Goal: Transaction & Acquisition: Purchase product/service

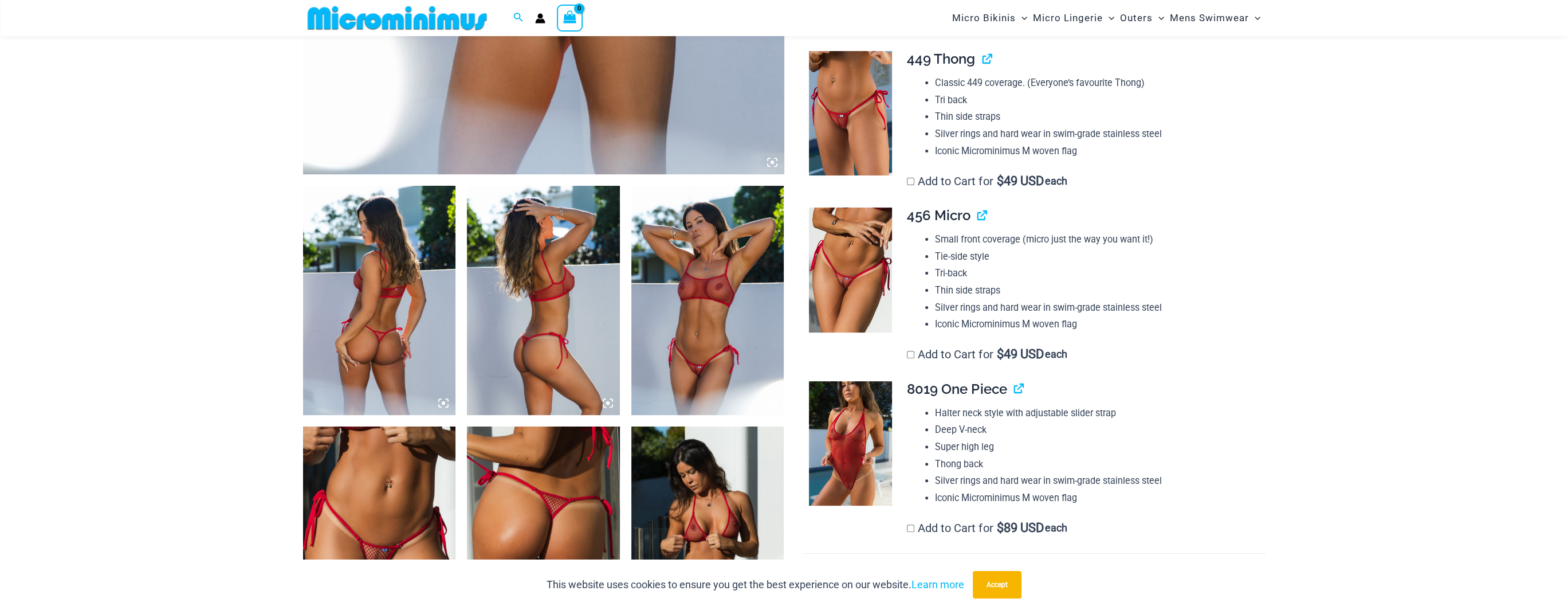
scroll to position [678, 0]
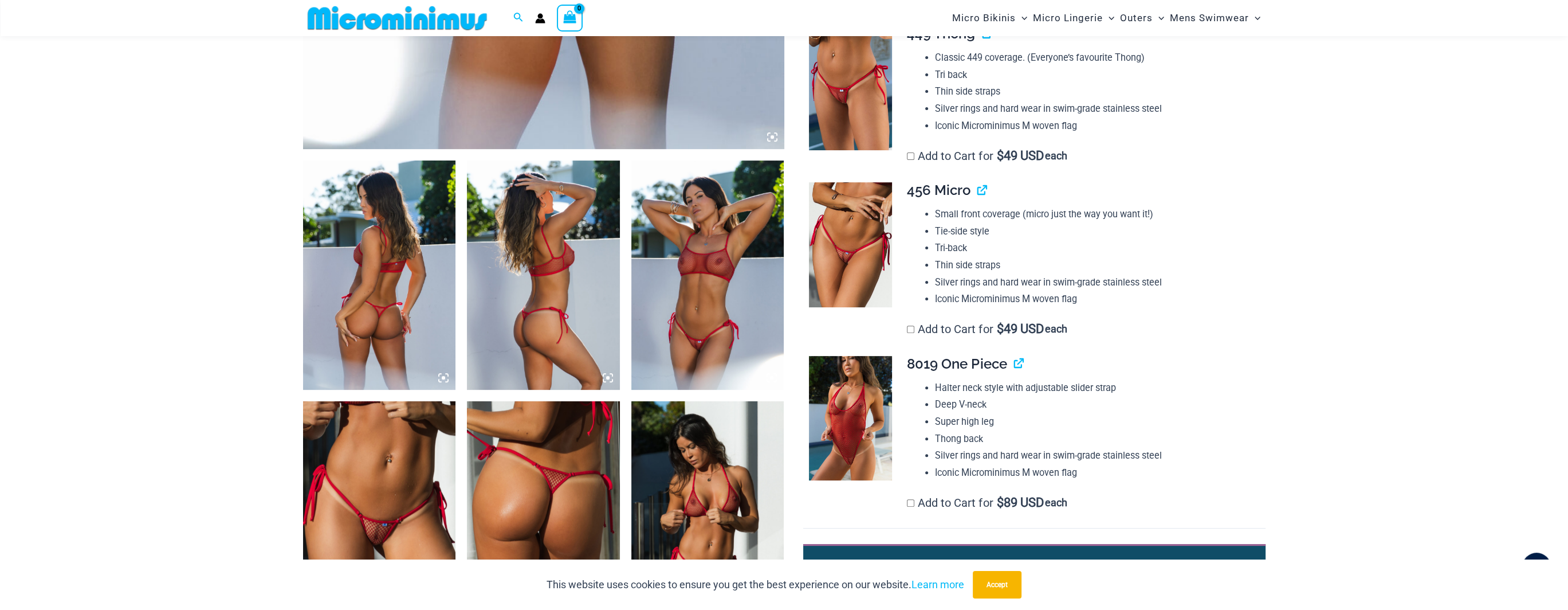
click at [398, 262] on img at bounding box center [379, 276] width 153 height 230
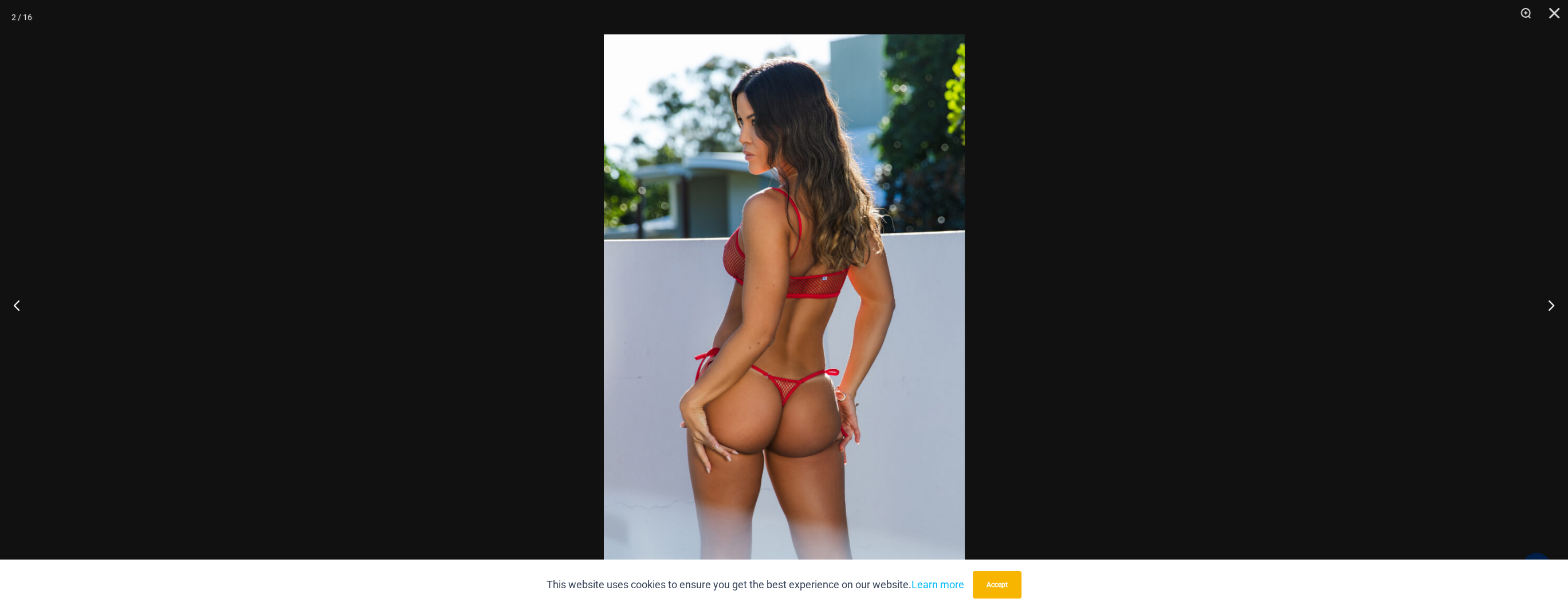
drag, startPoint x: 1003, startPoint y: 581, endPoint x: 1029, endPoint y: 539, distance: 49.4
click at [1005, 579] on button "Accept" at bounding box center [997, 585] width 49 height 28
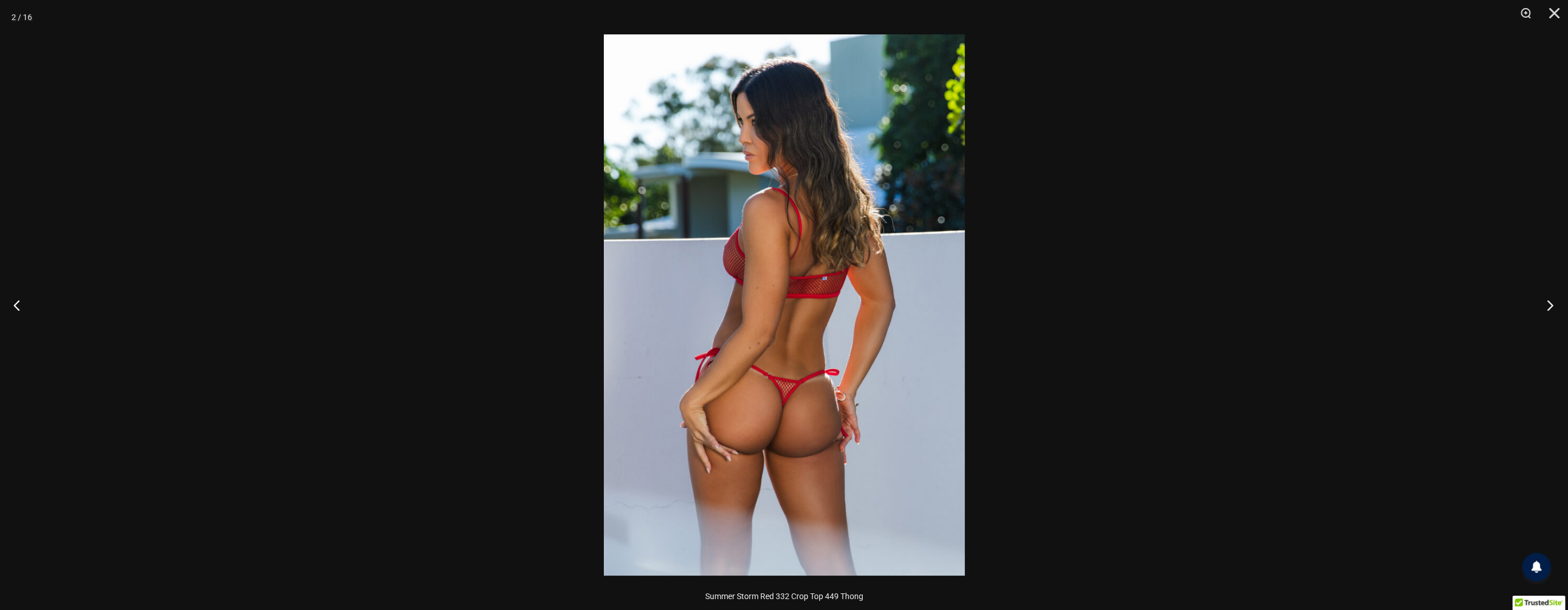
click at [1550, 306] on button "Next" at bounding box center [1546, 305] width 43 height 57
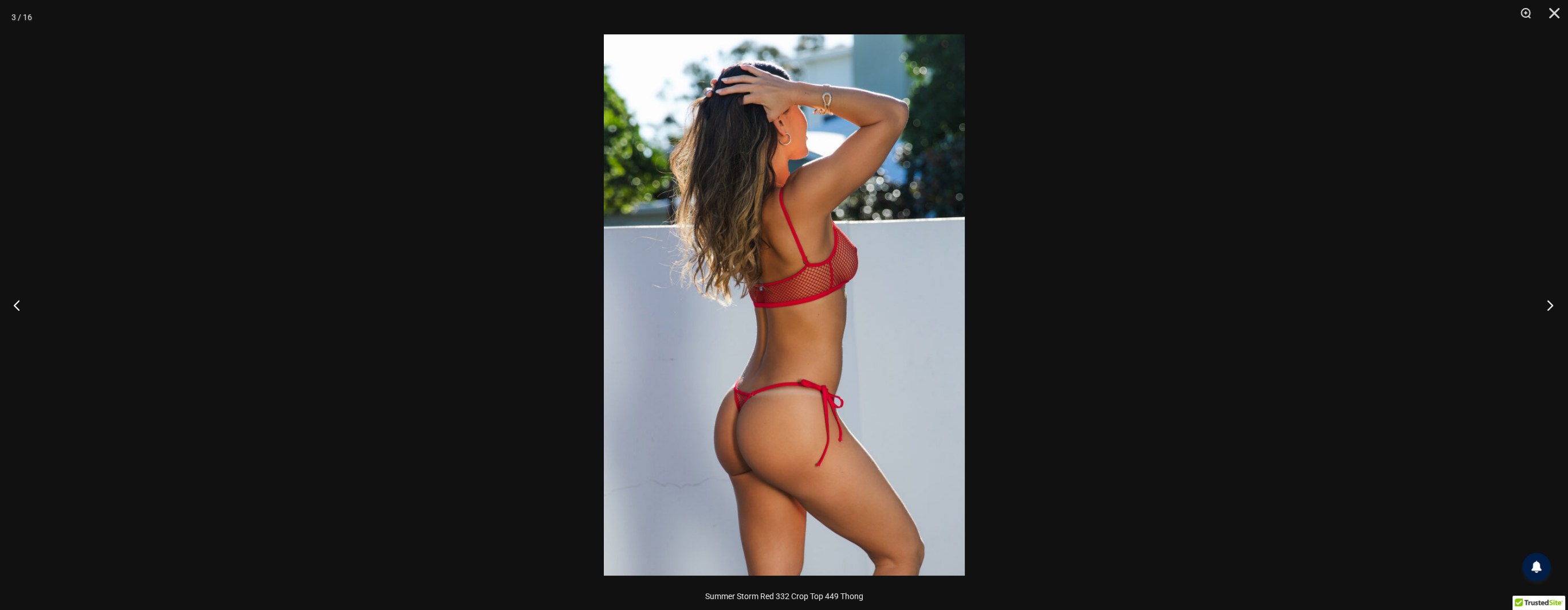
click at [1550, 306] on button "Next" at bounding box center [1546, 305] width 43 height 57
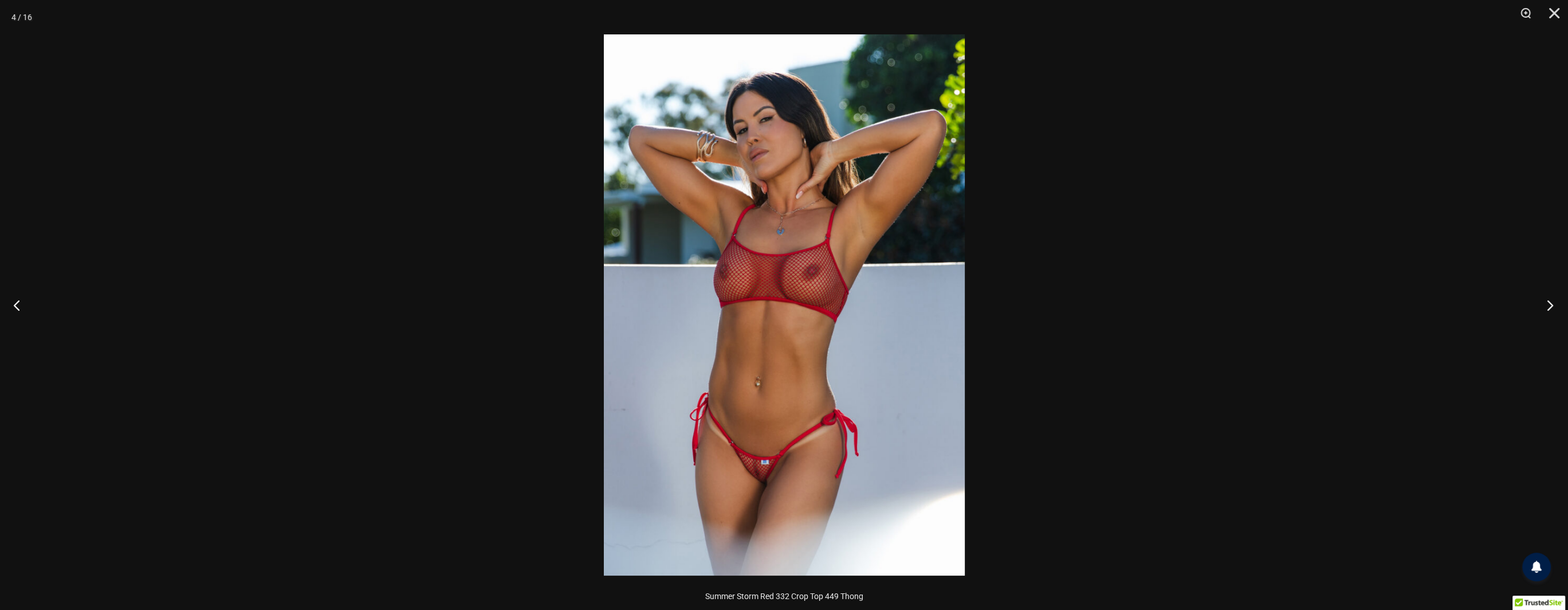
click at [1550, 306] on button "Next" at bounding box center [1546, 305] width 43 height 57
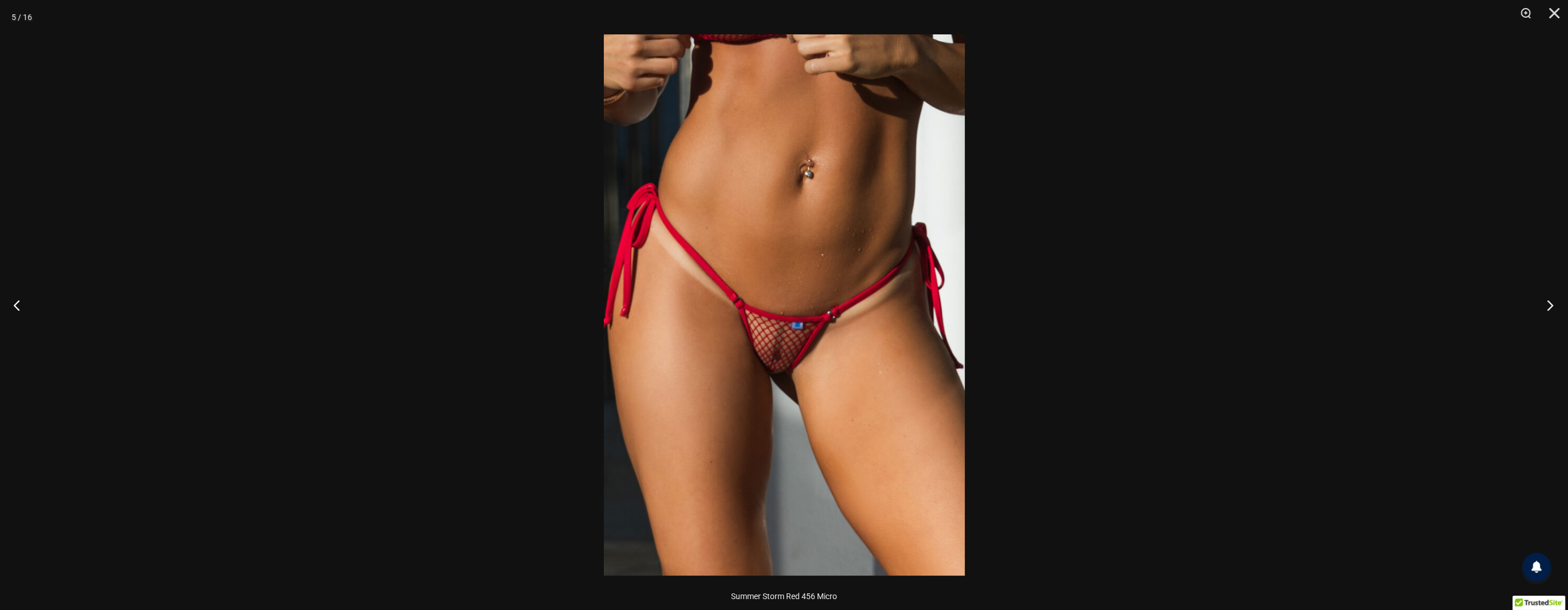
click at [1550, 306] on button "Next" at bounding box center [1546, 305] width 43 height 57
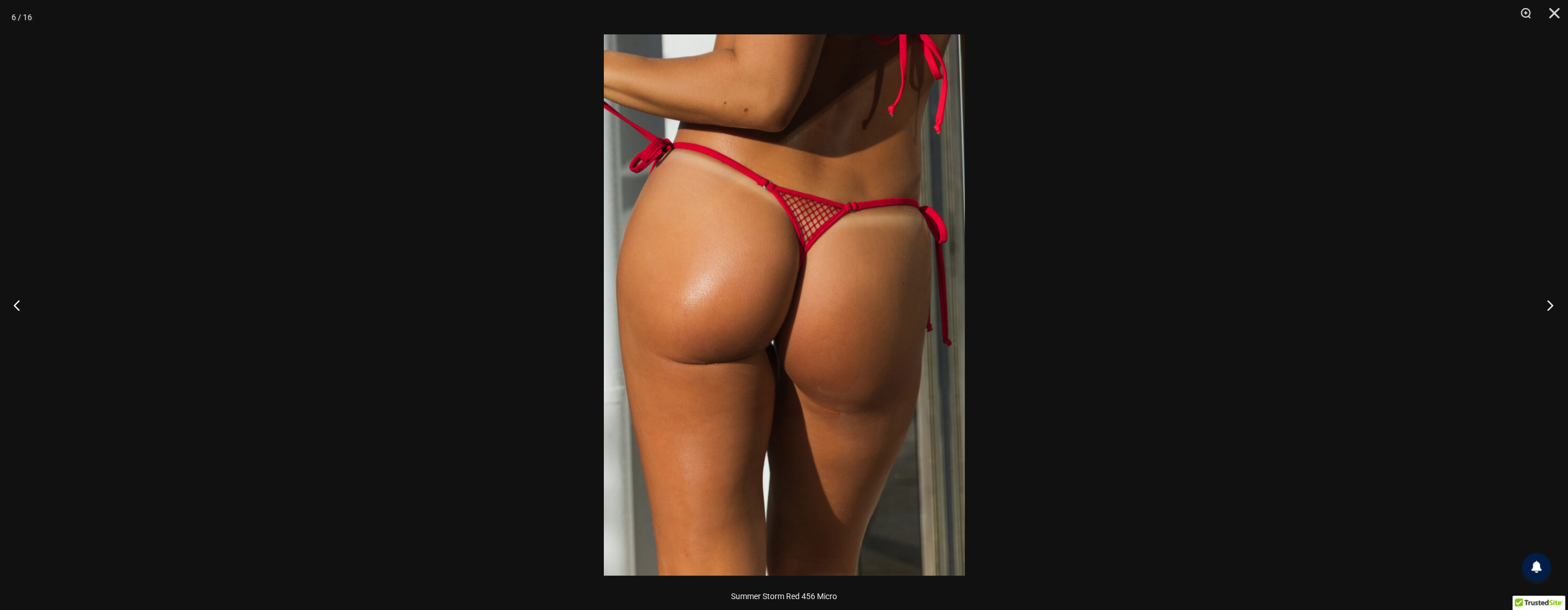
click at [1550, 306] on button "Next" at bounding box center [1546, 305] width 43 height 57
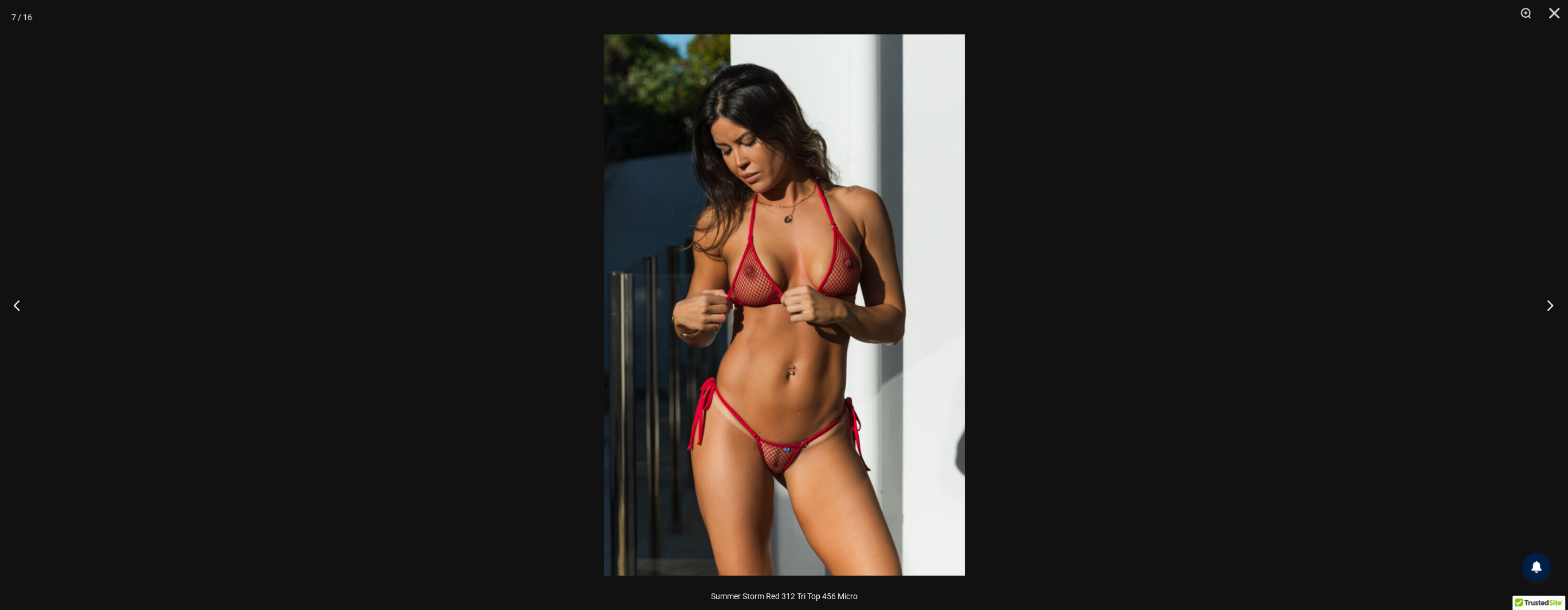
click at [1550, 306] on button "Next" at bounding box center [1546, 305] width 43 height 57
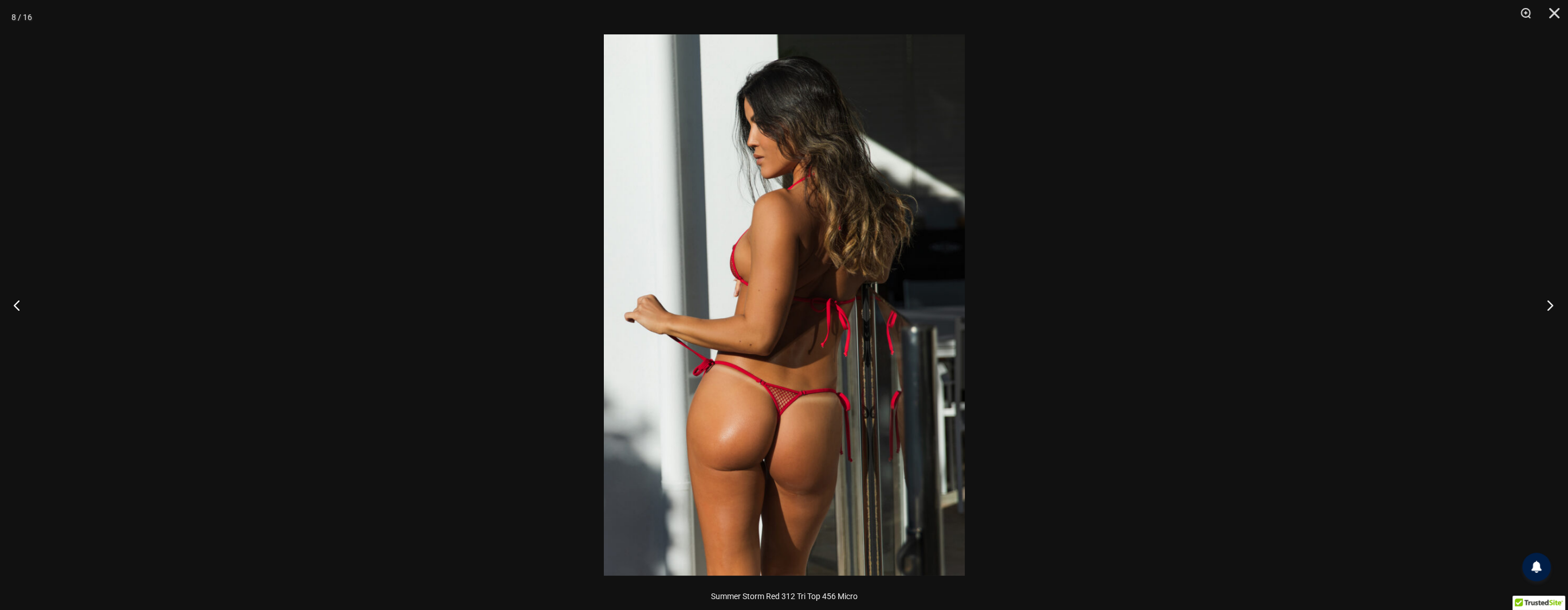
click at [1550, 306] on button "Next" at bounding box center [1546, 305] width 43 height 57
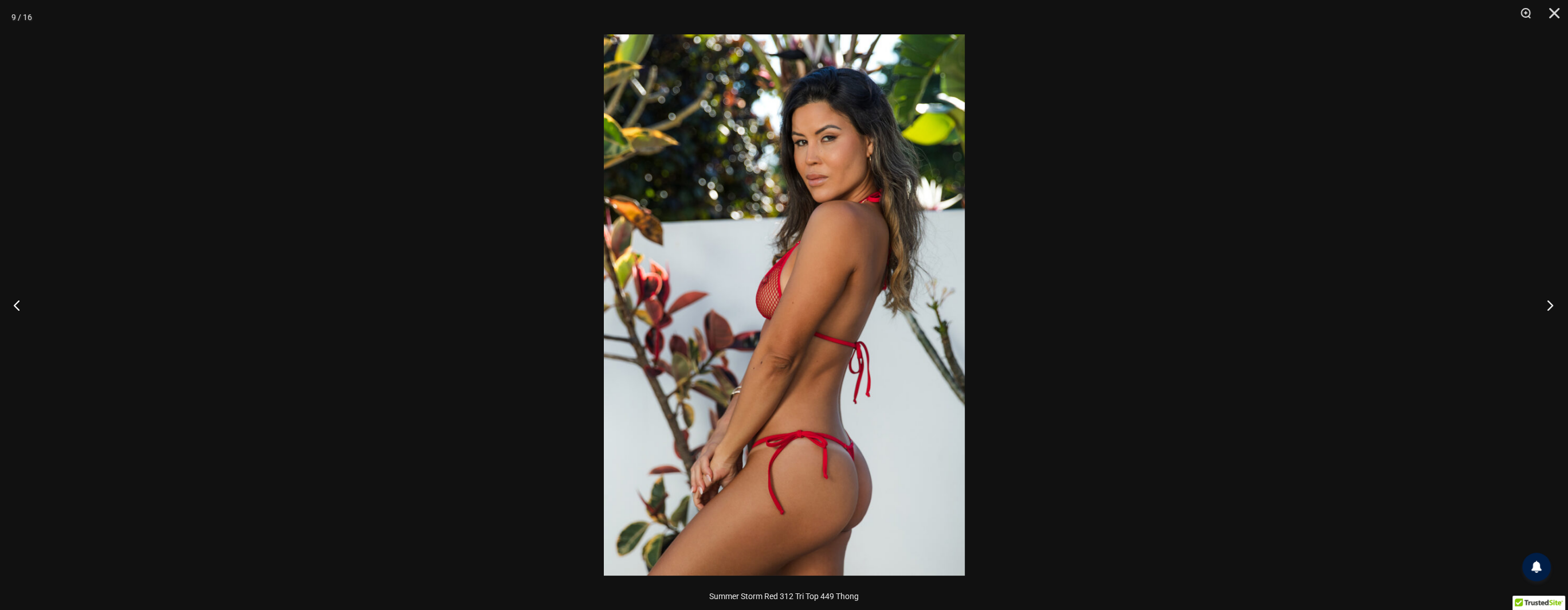
click at [1550, 306] on button "Next" at bounding box center [1546, 305] width 43 height 57
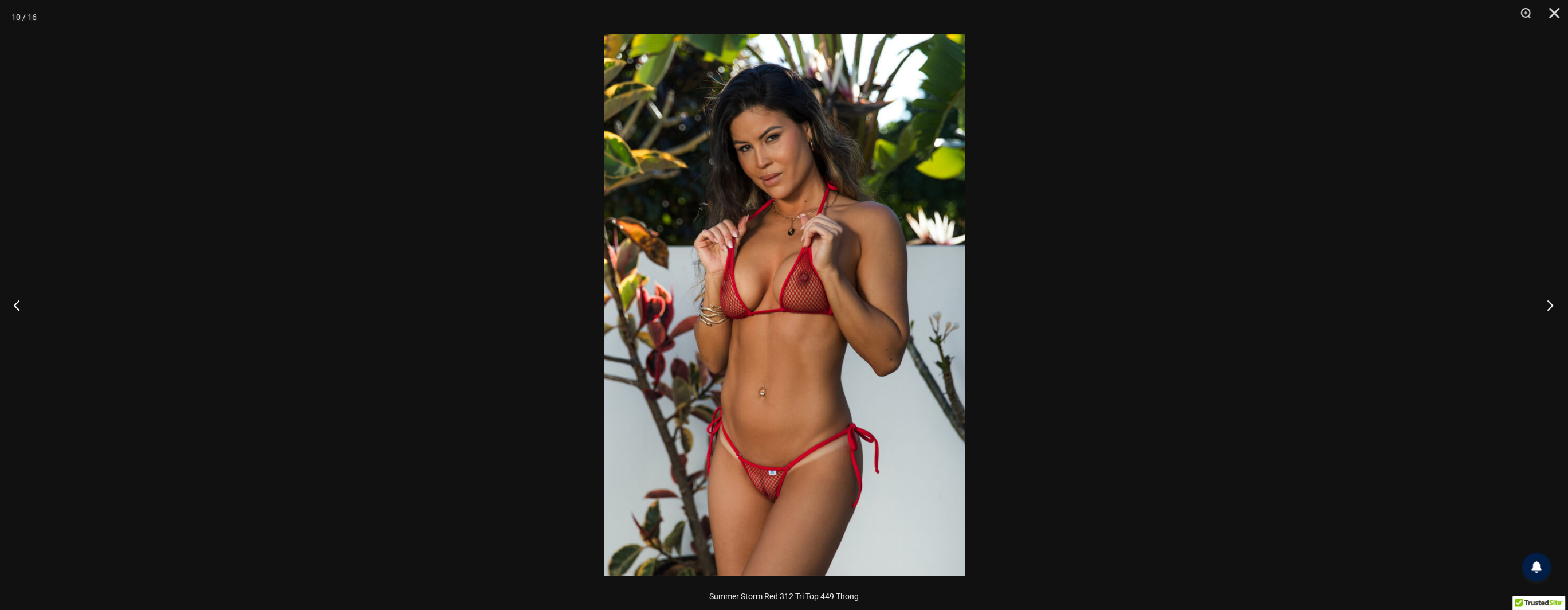
click at [1550, 306] on button "Next" at bounding box center [1546, 305] width 43 height 57
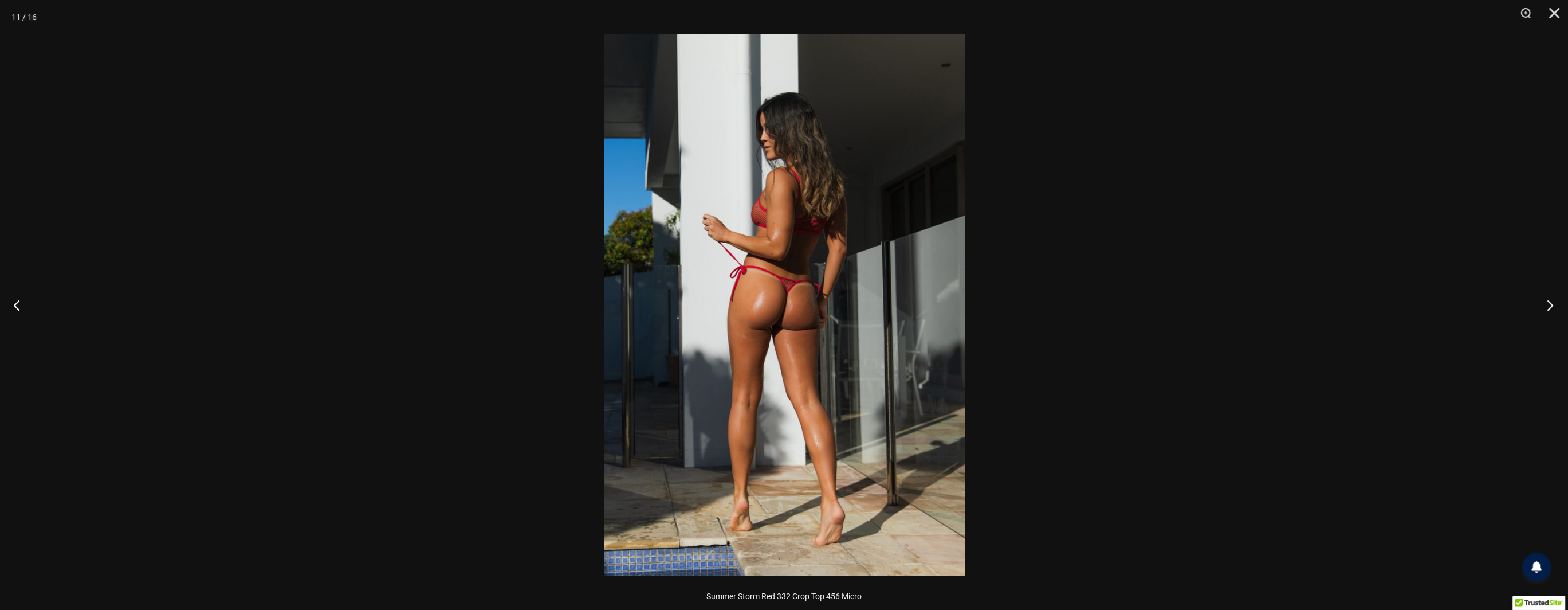
click at [1550, 306] on button "Next" at bounding box center [1546, 305] width 43 height 57
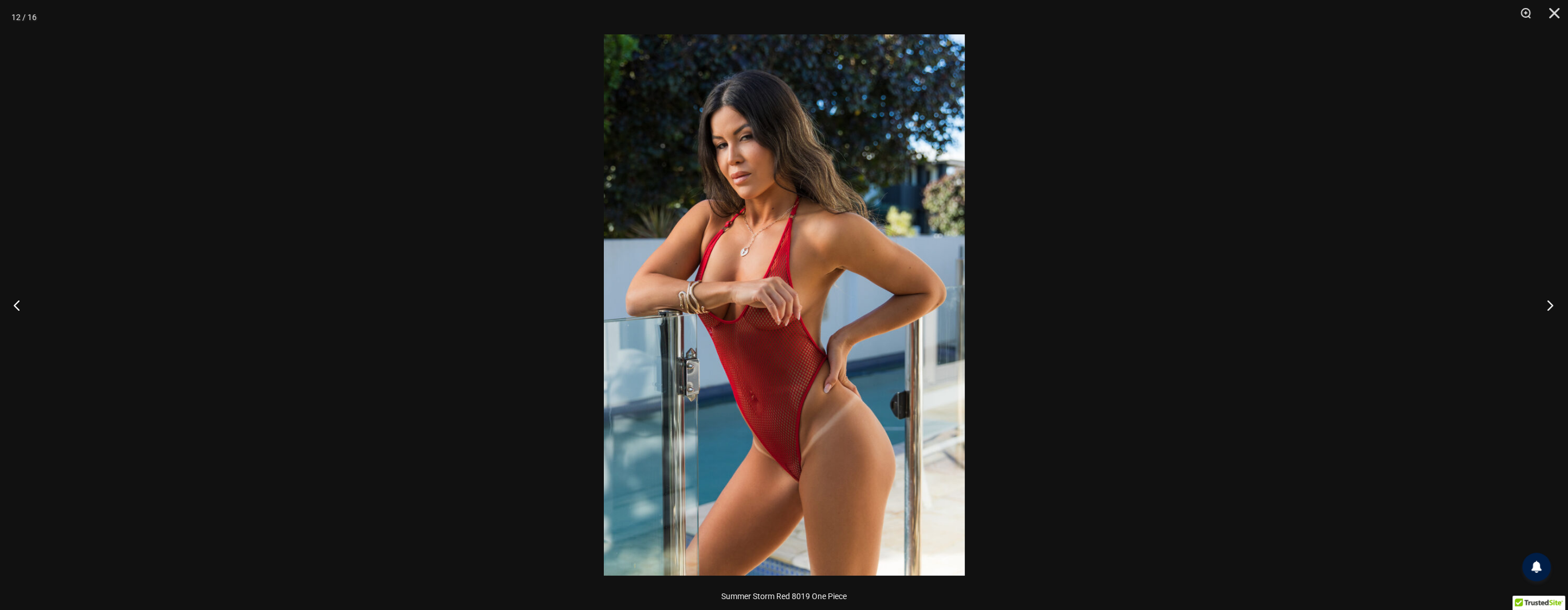
click at [1550, 306] on button "Next" at bounding box center [1546, 305] width 43 height 57
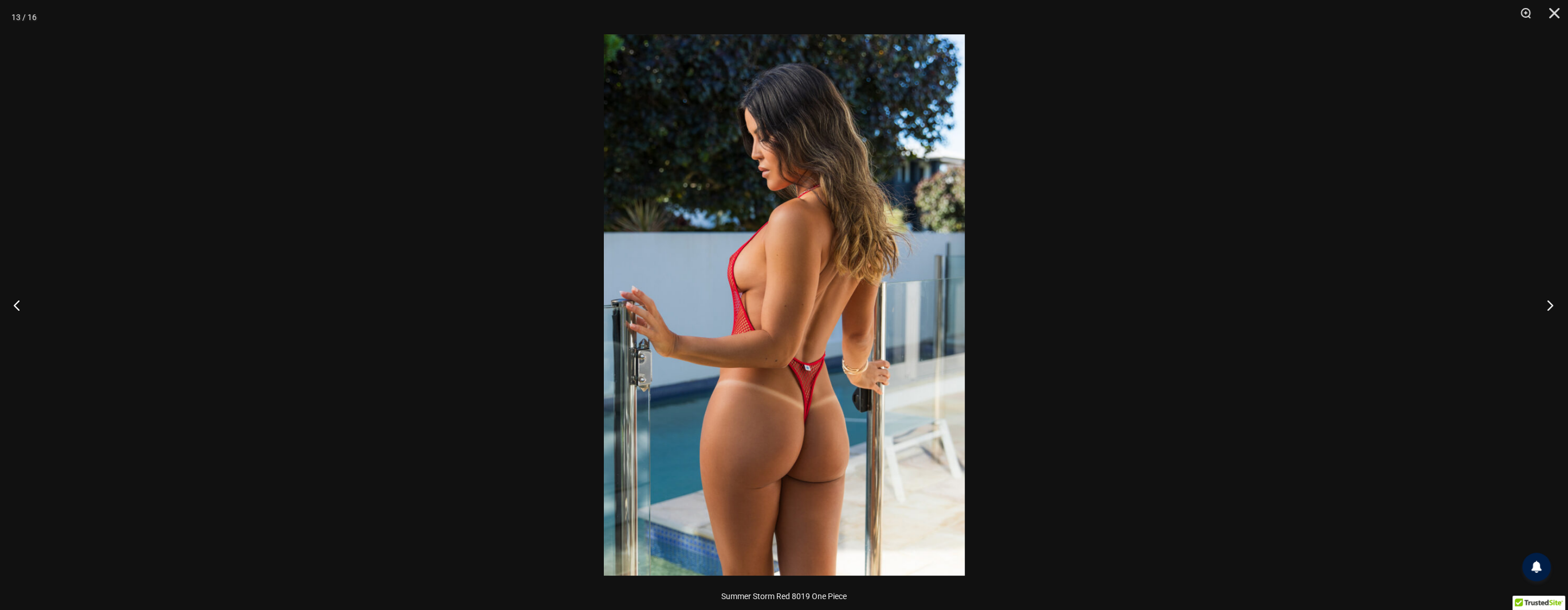
click at [1550, 306] on button "Next" at bounding box center [1546, 305] width 43 height 57
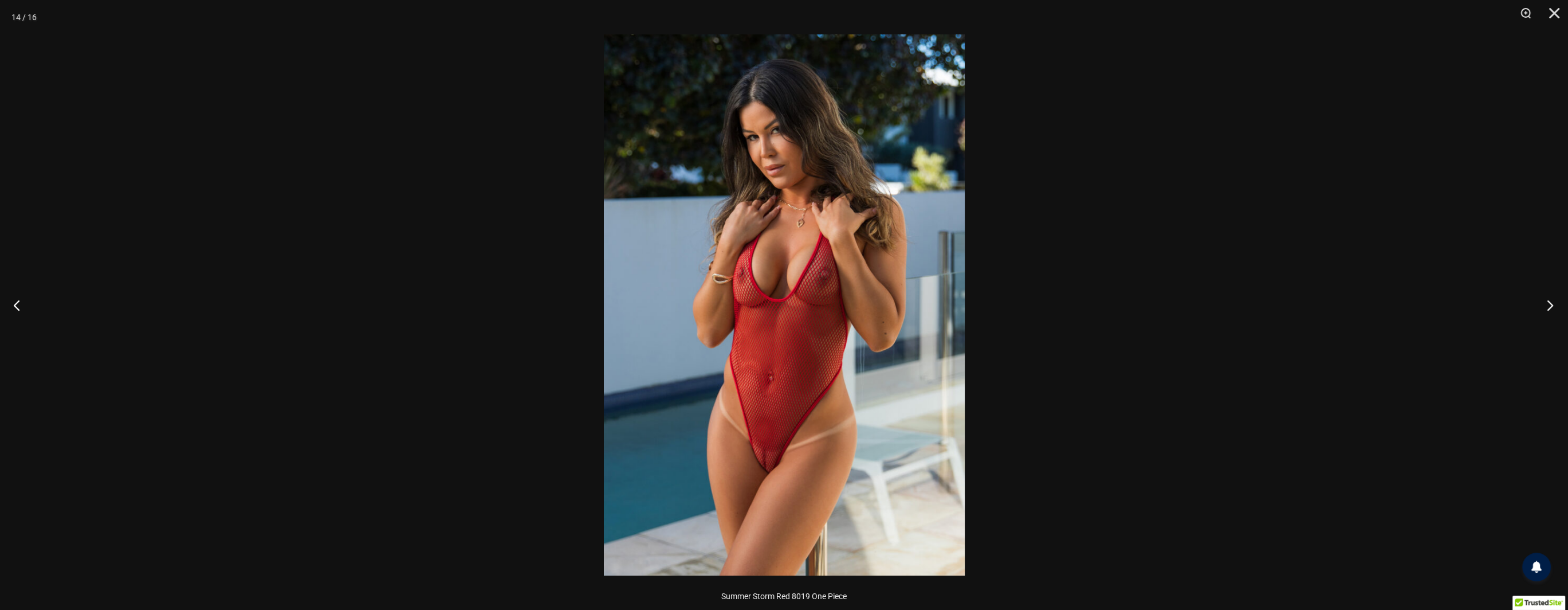
click at [1550, 306] on button "Next" at bounding box center [1546, 305] width 43 height 57
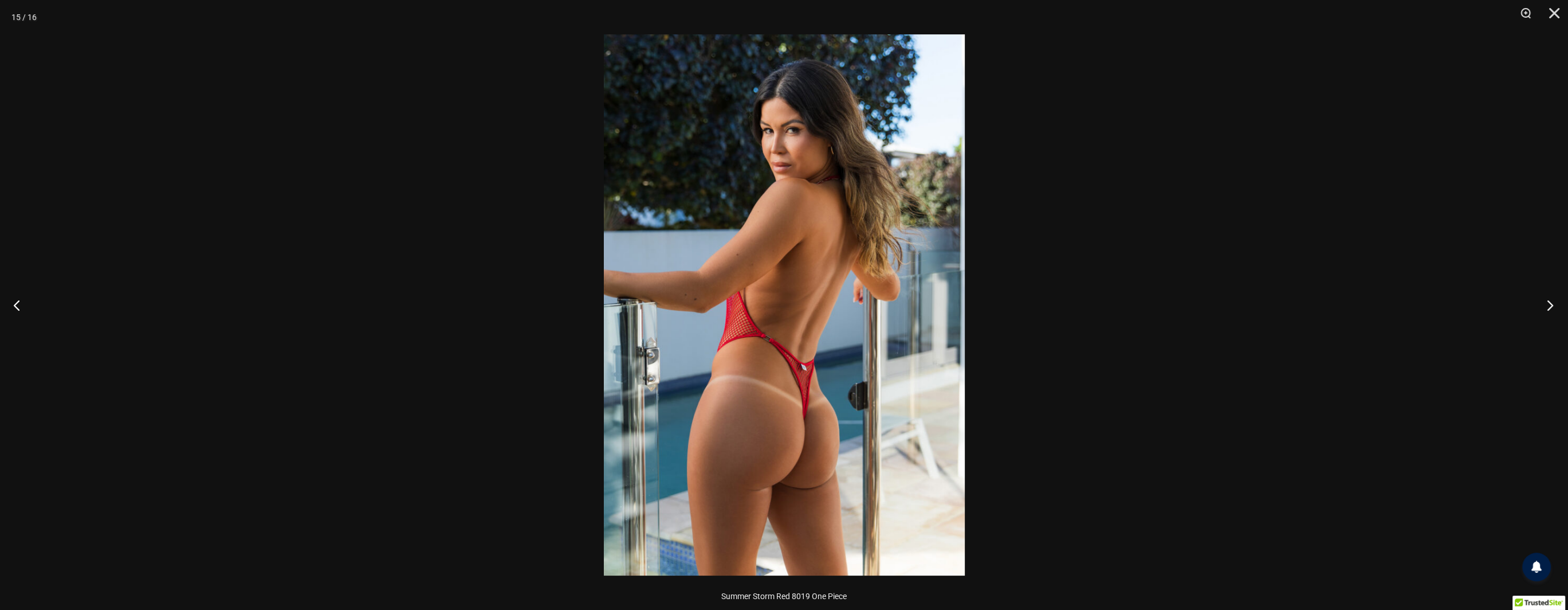
click at [1550, 306] on button "Next" at bounding box center [1546, 305] width 43 height 57
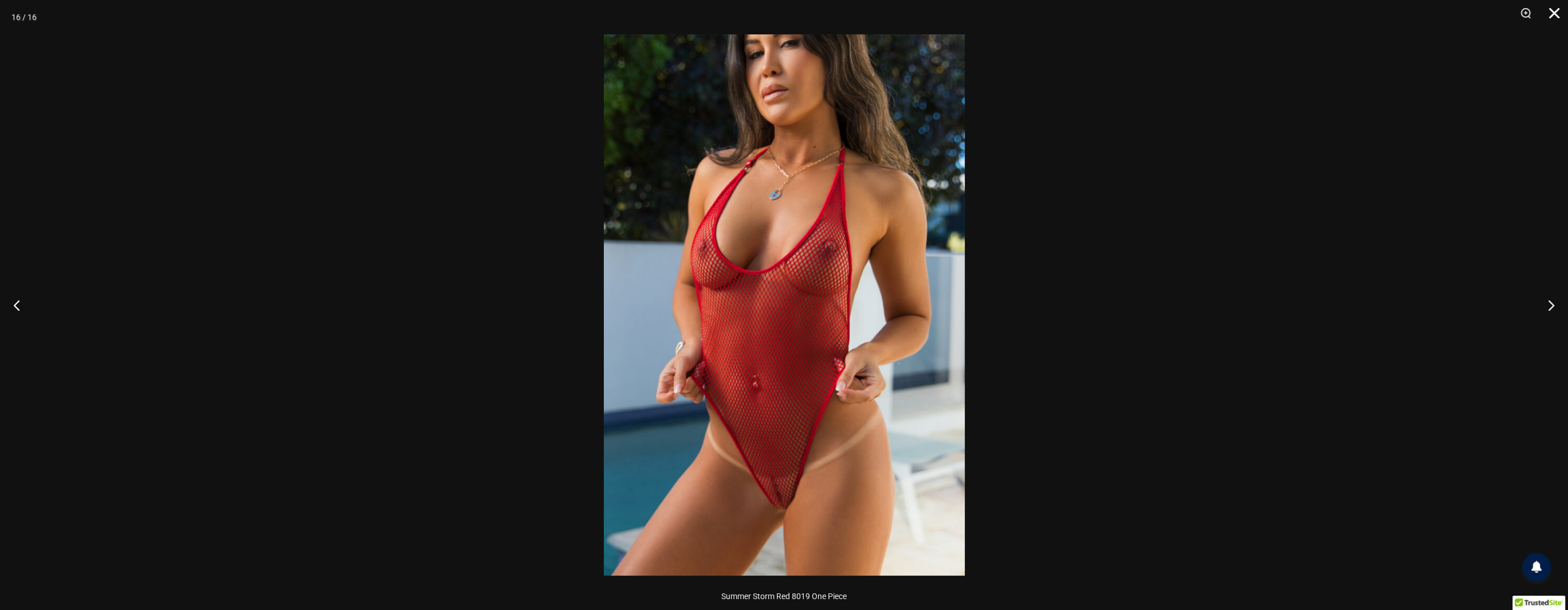
click at [1555, 19] on button "Close" at bounding box center [1550, 17] width 28 height 34
